Goal: Find specific page/section: Find specific page/section

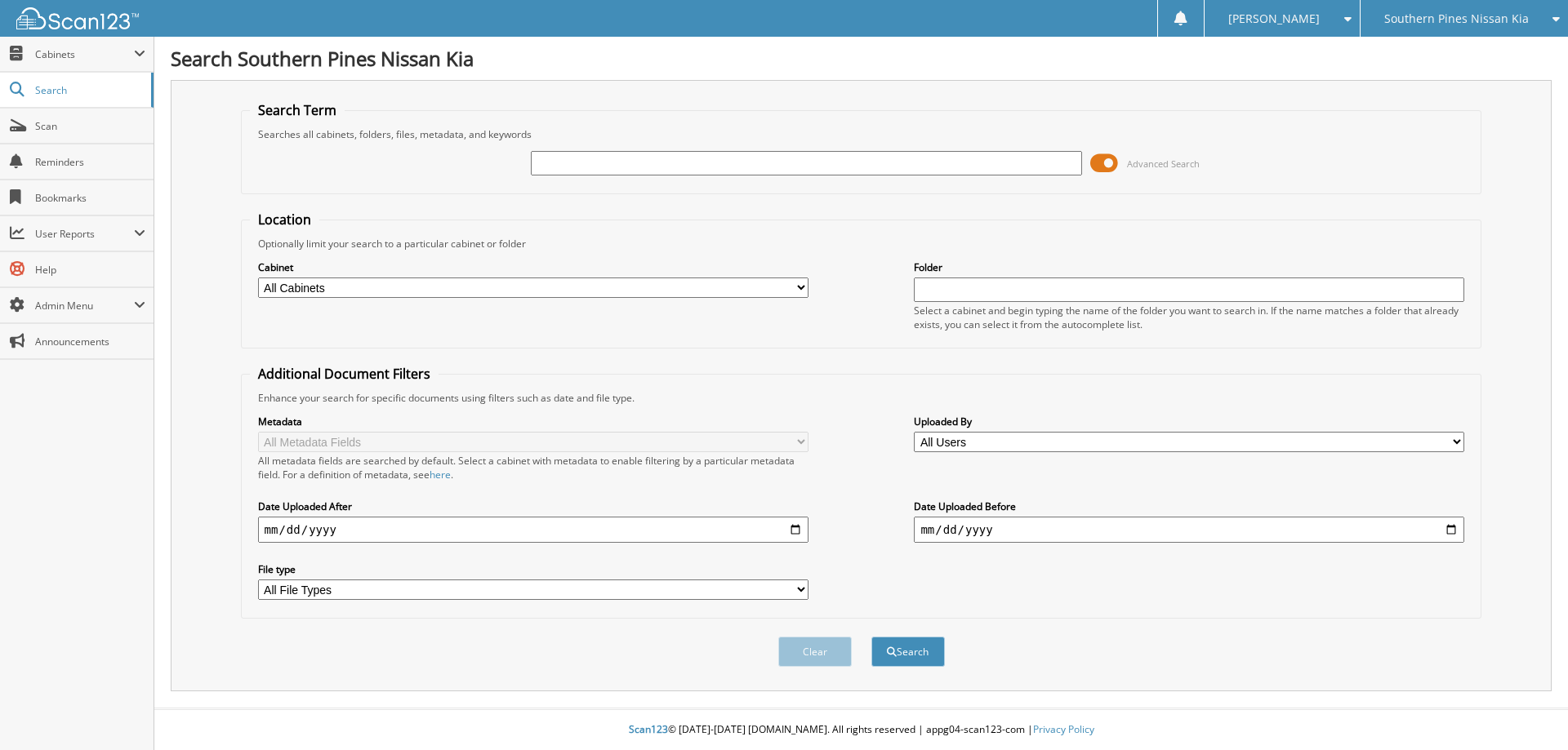
click at [557, 167] on input "text" at bounding box center [806, 163] width 550 height 24
click at [600, 161] on input "text" at bounding box center [806, 163] width 550 height 24
drag, startPoint x: 582, startPoint y: 164, endPoint x: 595, endPoint y: 168, distance: 13.6
click at [582, 164] on input "text" at bounding box center [806, 163] width 550 height 24
type input "19xfl2h88se002127"
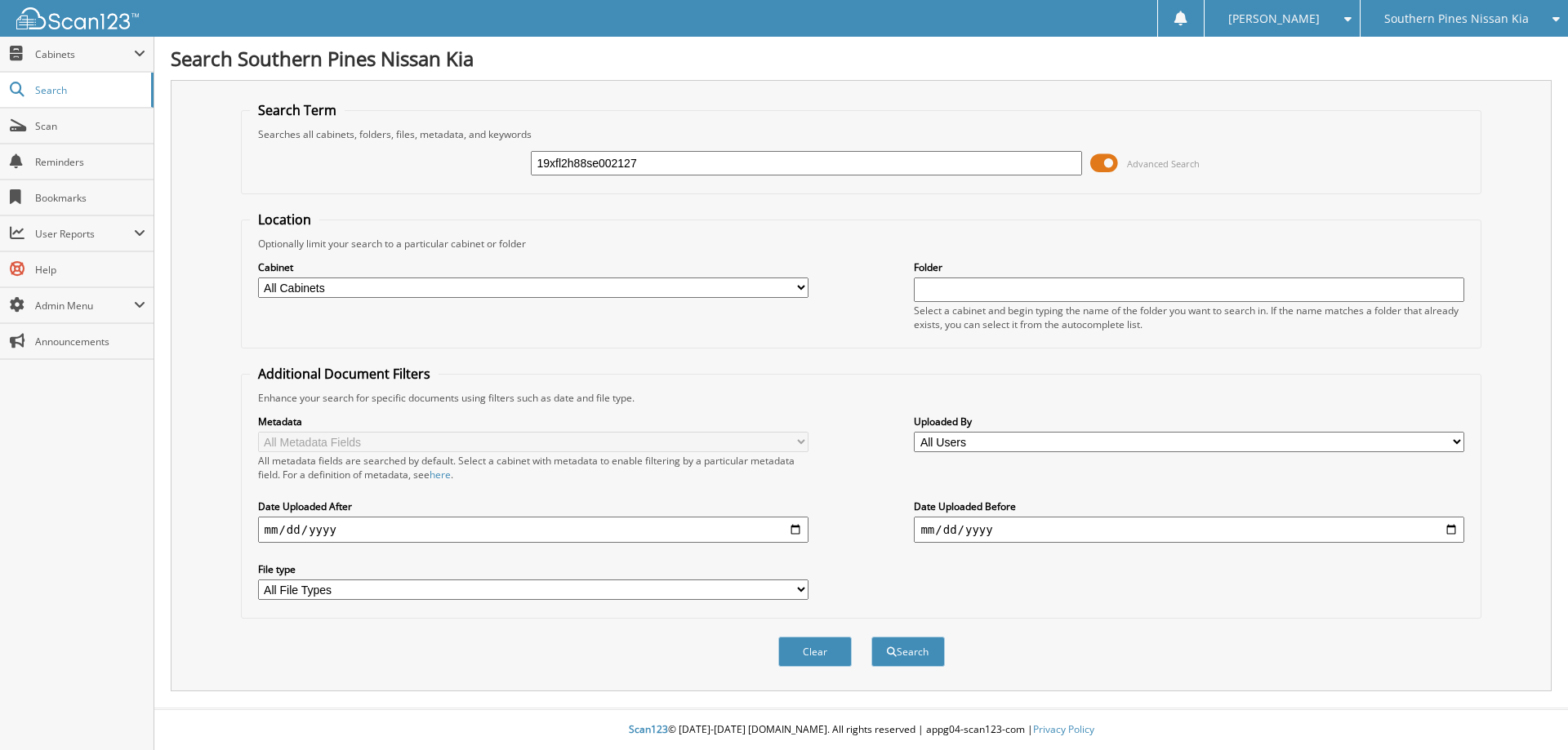
click at [871, 637] on button "Search" at bounding box center [907, 652] width 74 height 30
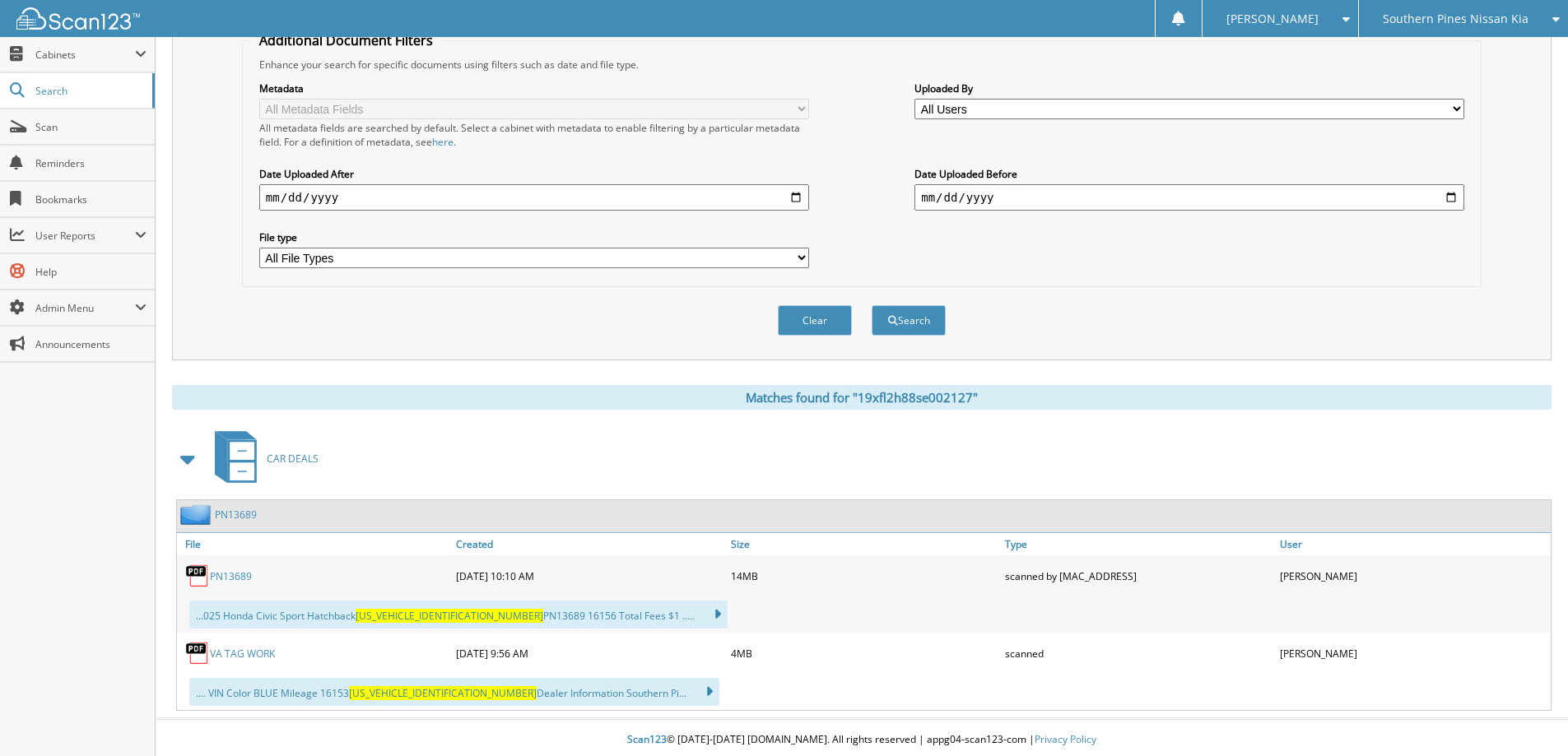
scroll to position [342, 0]
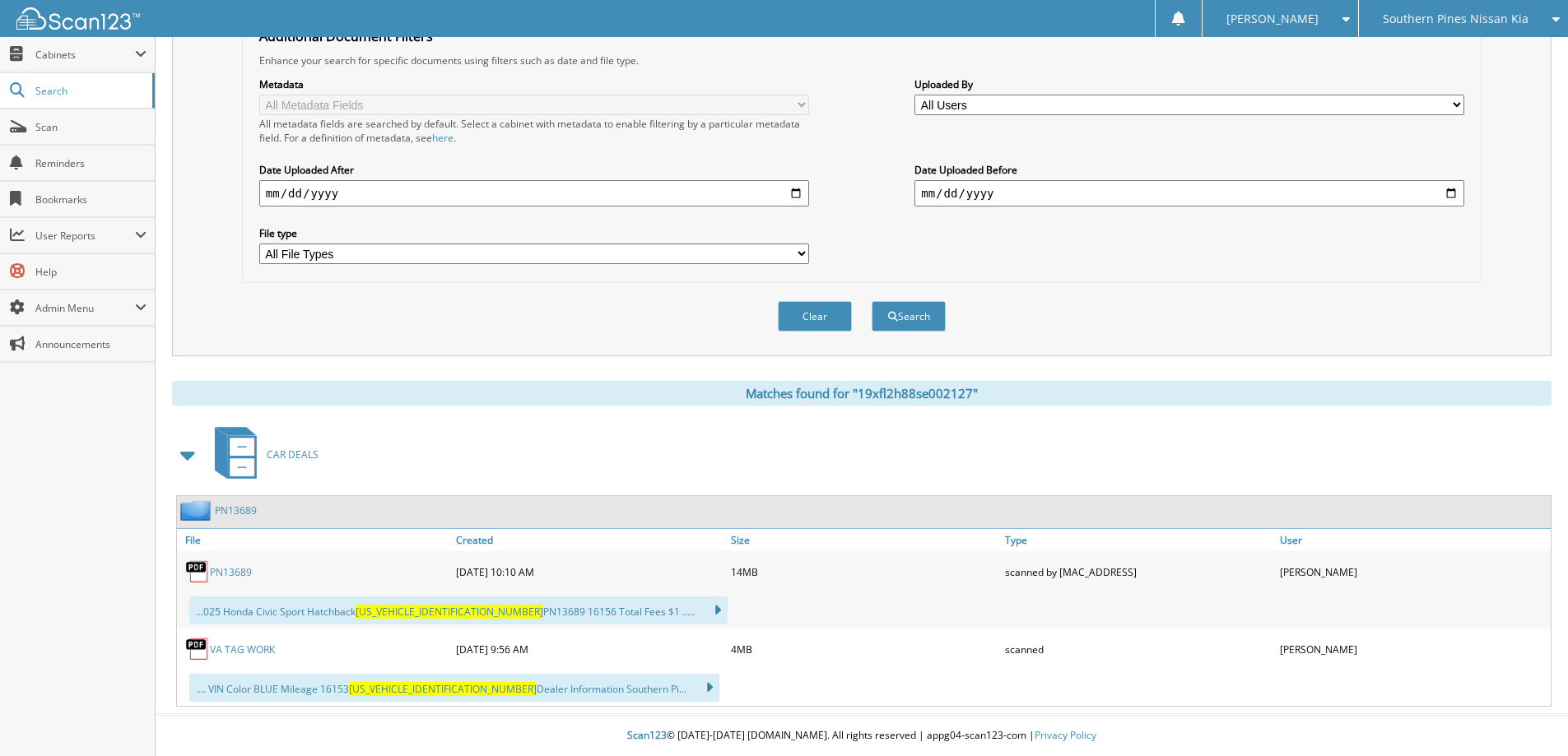
click at [250, 574] on link "PN13689" at bounding box center [231, 572] width 42 height 14
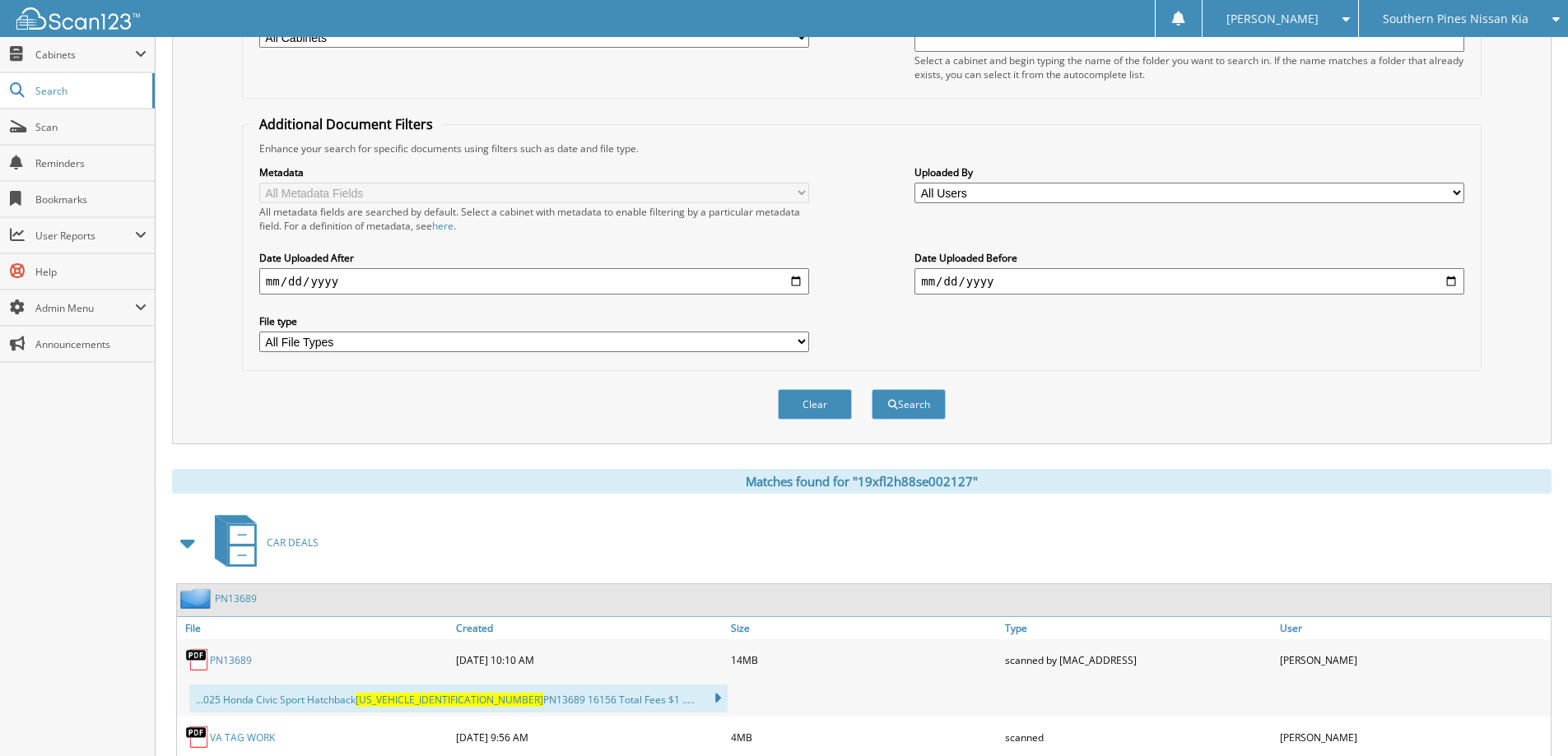
scroll to position [95, 0]
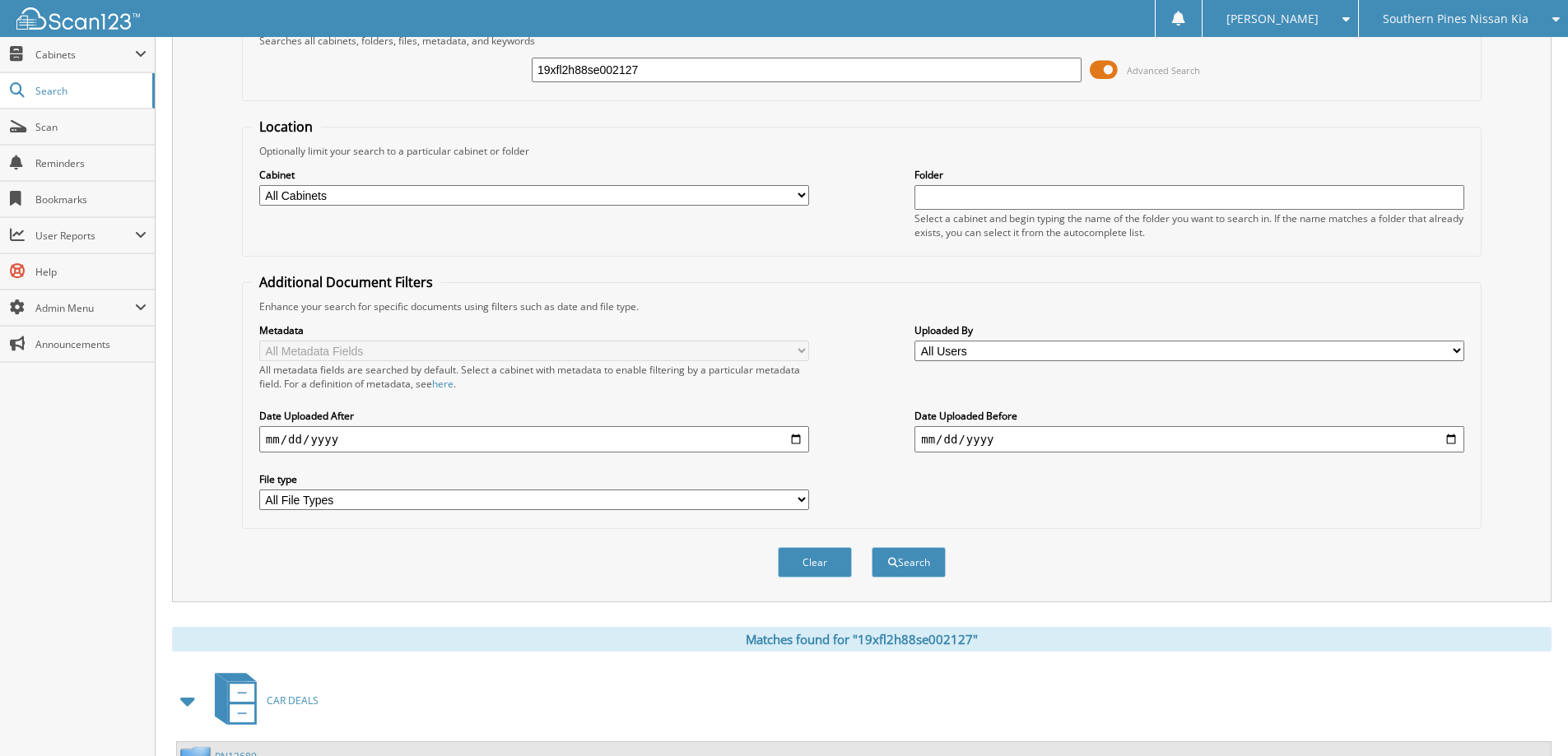
click at [1445, 24] on span "Southern Pines Nissan Kia" at bounding box center [1455, 19] width 145 height 9
click at [46, 52] on span "Cabinets" at bounding box center [85, 54] width 100 height 14
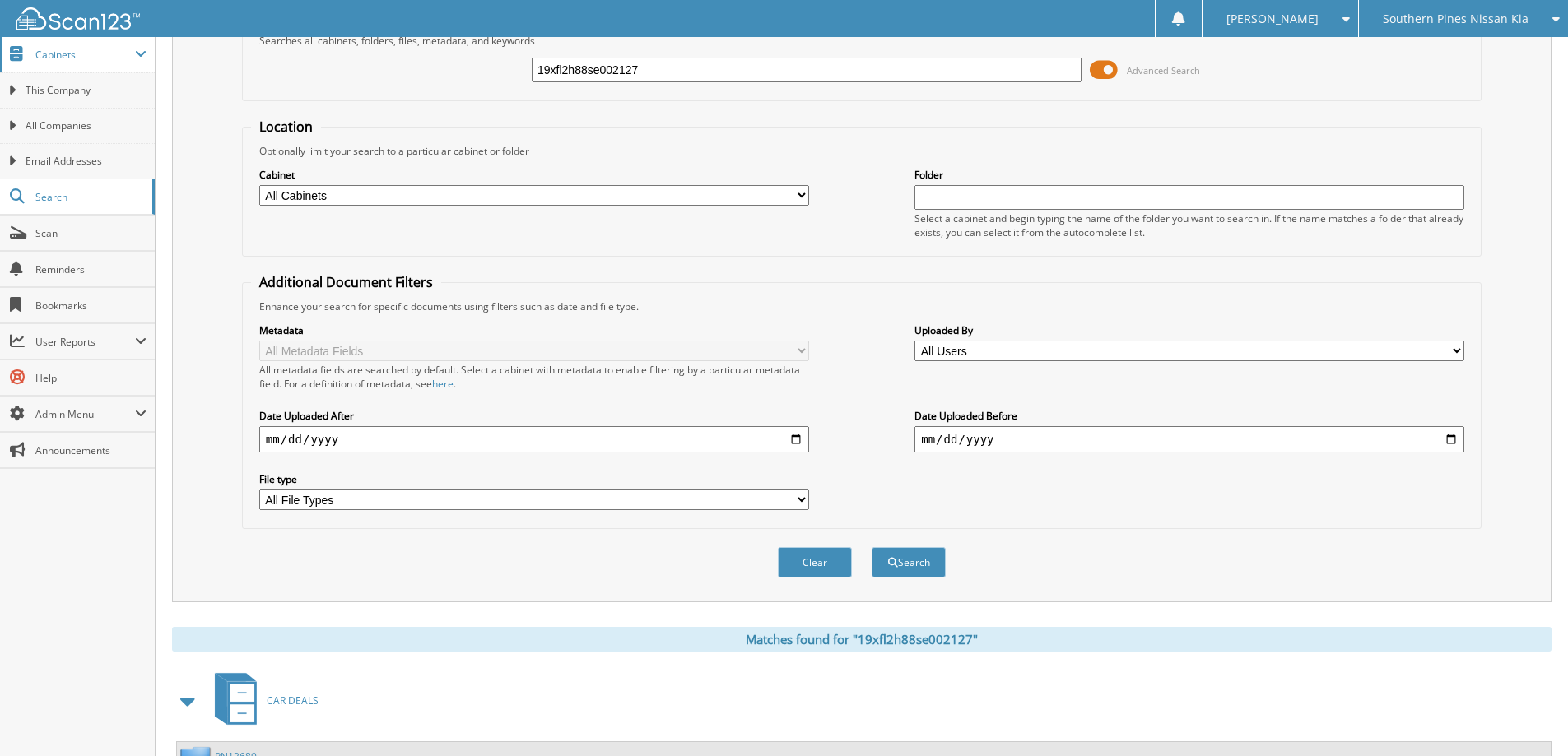
click at [59, 53] on span "Cabinets" at bounding box center [85, 54] width 100 height 14
click at [59, 57] on span "Cabinets" at bounding box center [85, 54] width 100 height 14
click at [72, 87] on span "This Company" at bounding box center [85, 91] width 121 height 15
